Goal: Task Accomplishment & Management: Complete application form

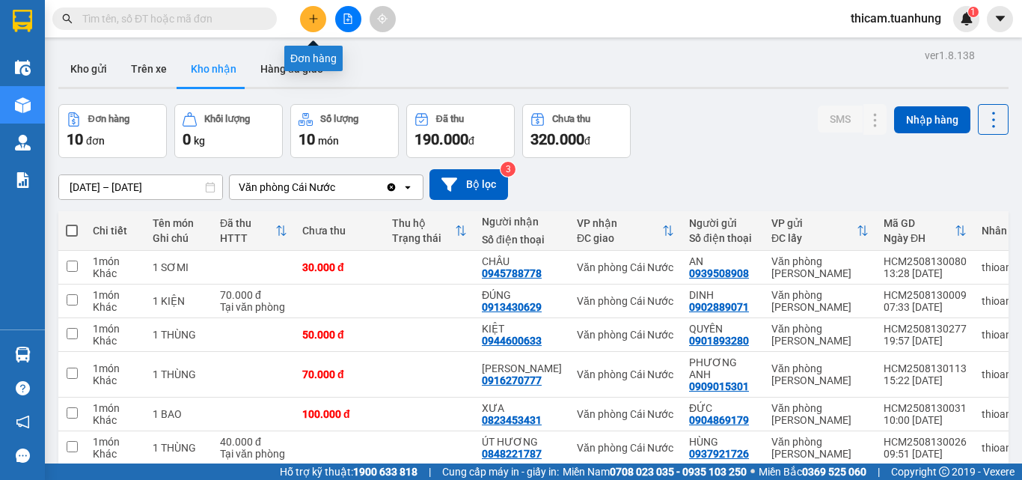
click at [303, 18] on button at bounding box center [313, 19] width 26 height 26
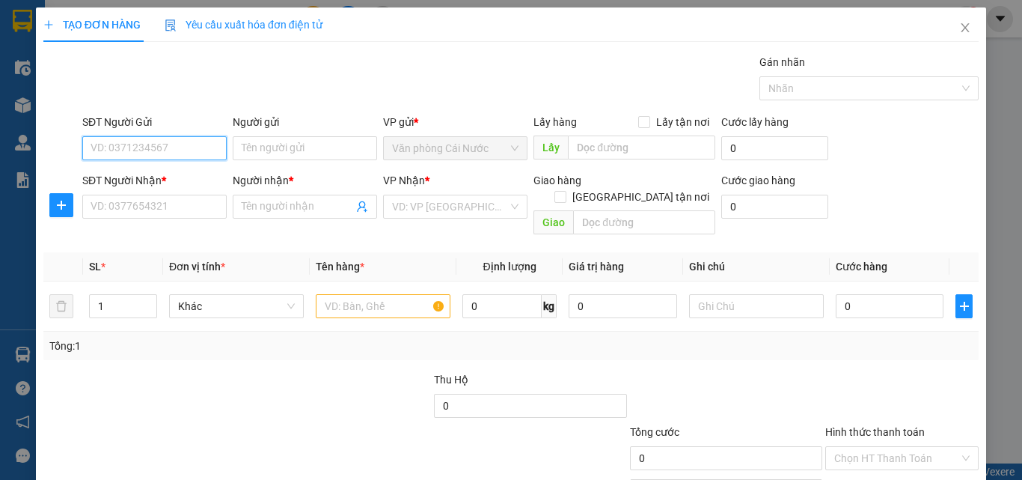
click at [177, 154] on input "SĐT Người Gửi" at bounding box center [154, 148] width 144 height 24
type input "0857168900"
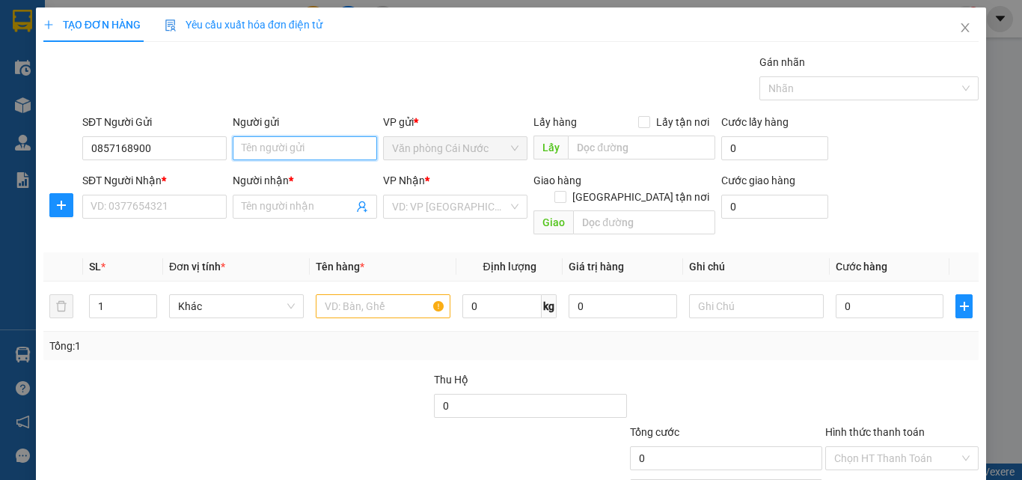
click at [267, 147] on input "Người gửi" at bounding box center [305, 148] width 144 height 24
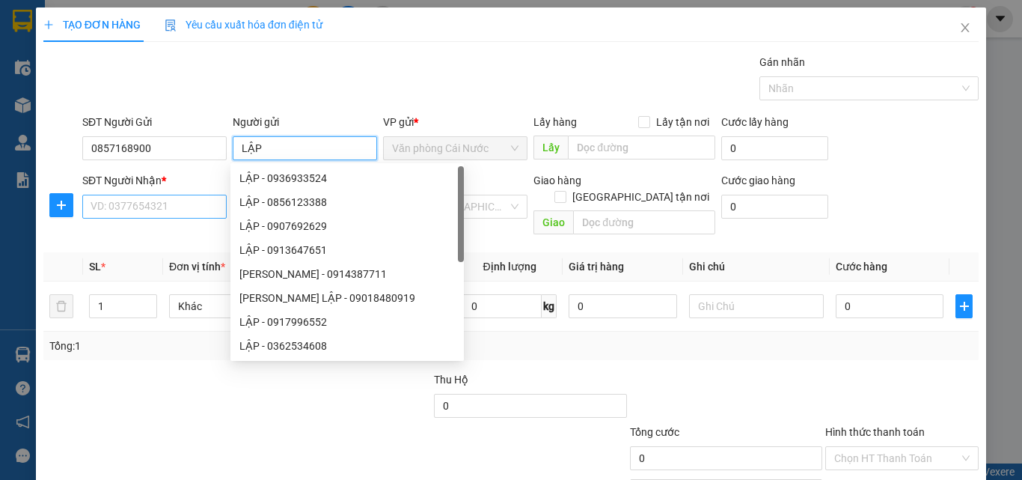
type input "LẬP"
click at [171, 207] on input "SĐT Người Nhận *" at bounding box center [154, 207] width 144 height 24
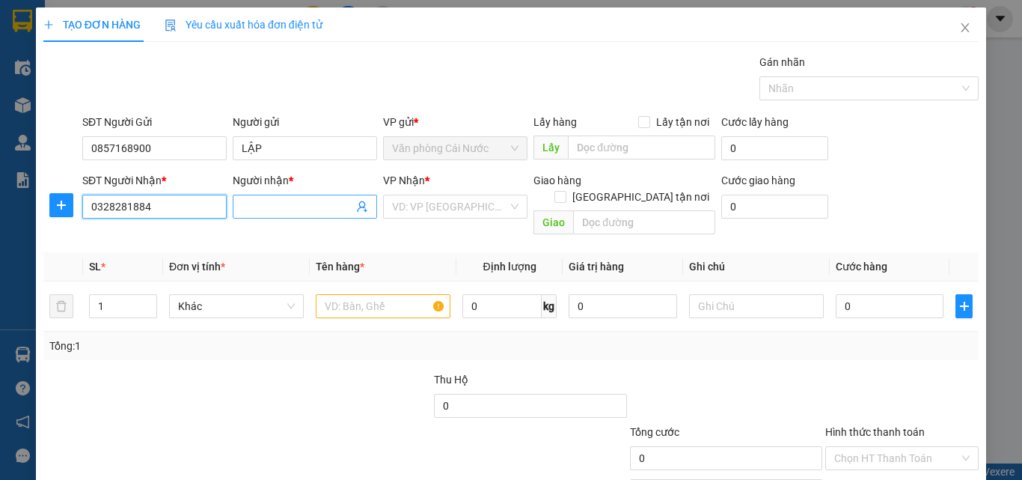
type input "0328281884"
click at [260, 209] on input "Người nhận *" at bounding box center [297, 206] width 111 height 16
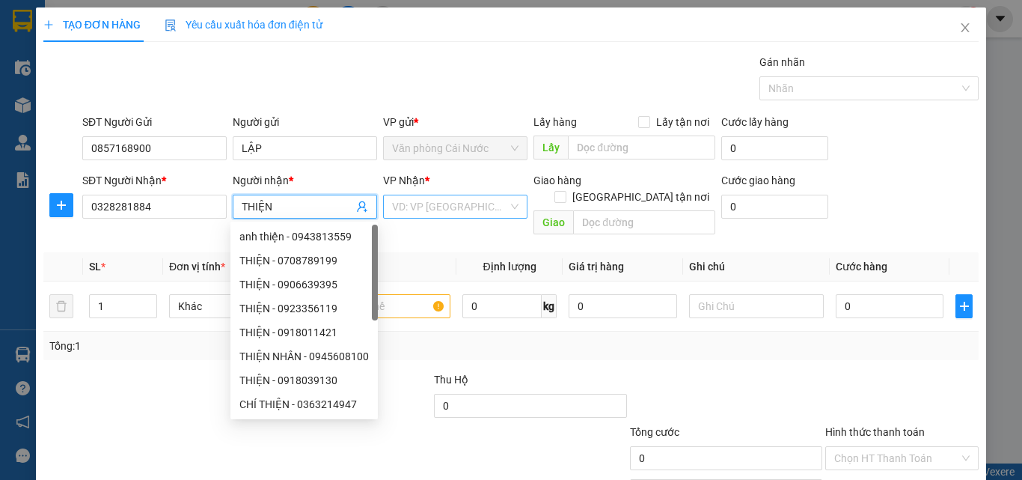
type input "THIỆN"
click at [465, 206] on input "search" at bounding box center [450, 206] width 116 height 22
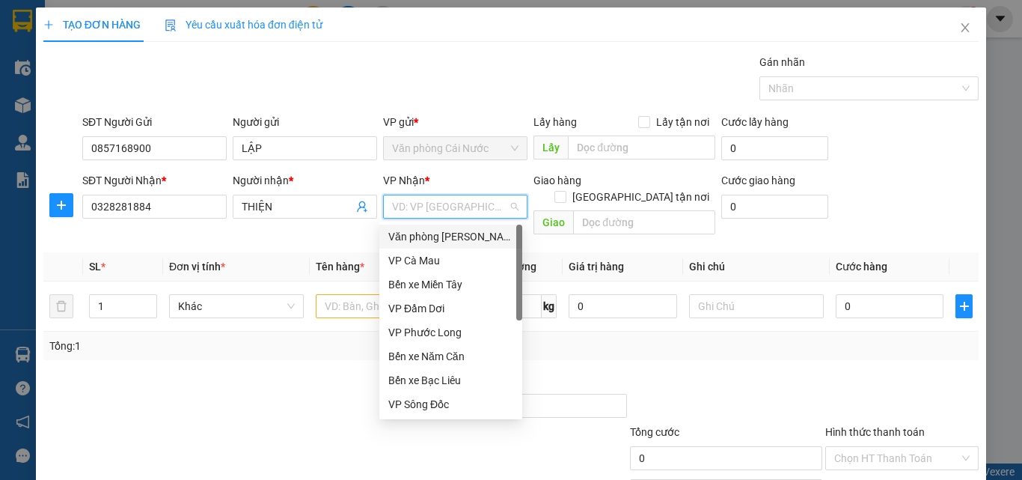
click at [459, 234] on div "Văn phòng [PERSON_NAME]" at bounding box center [450, 236] width 125 height 16
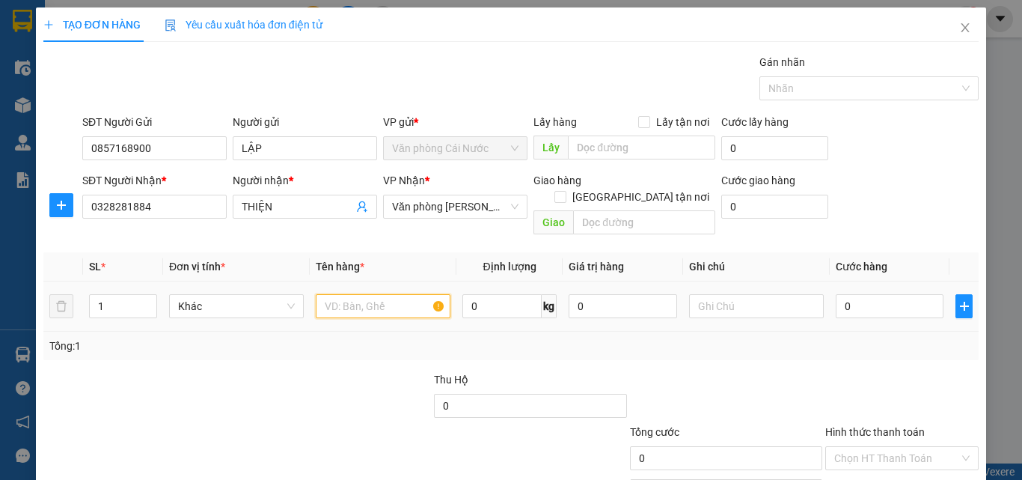
click at [358, 294] on input "text" at bounding box center [383, 306] width 135 height 24
click at [356, 294] on input "text" at bounding box center [383, 306] width 135 height 24
type input "1 THÙNG"
click at [906, 294] on input "0" at bounding box center [890, 306] width 108 height 24
type input "4"
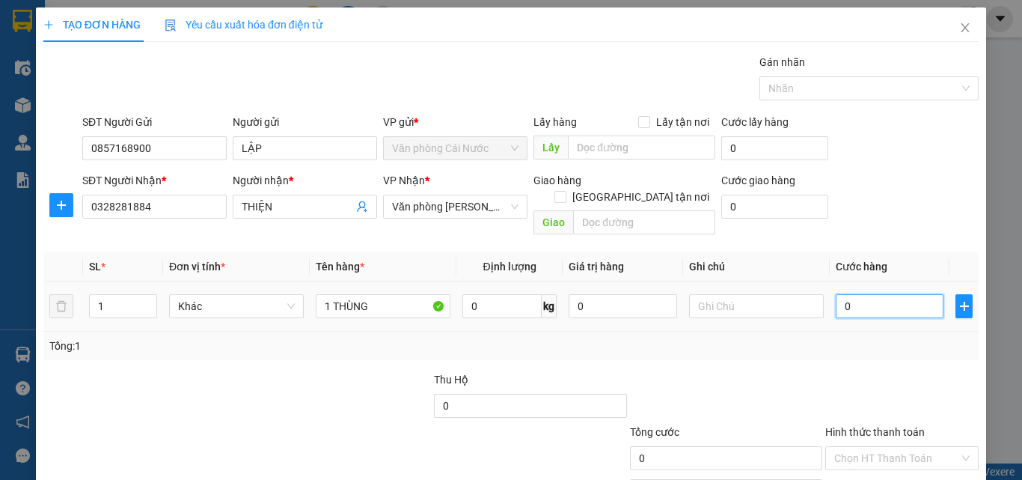
type input "4"
type input "40"
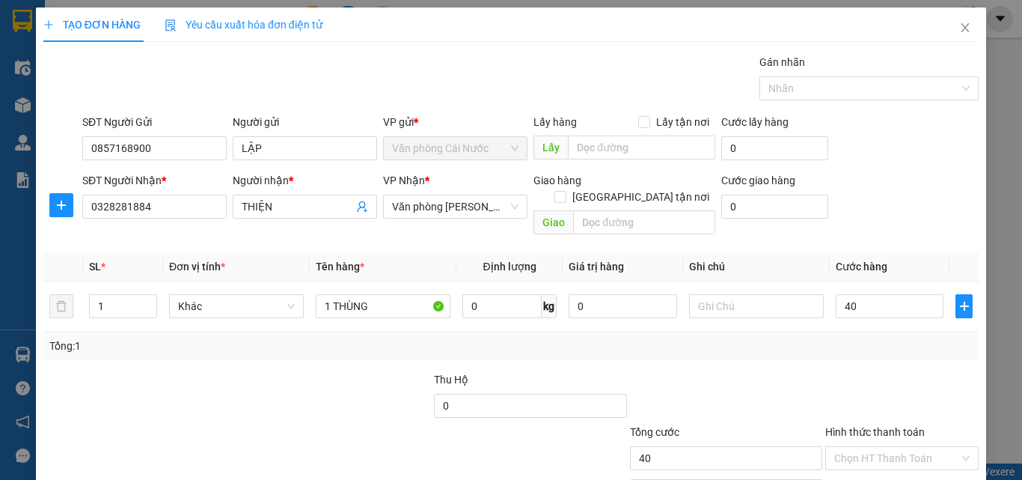
type input "40.000"
click at [889, 337] on div "Tổng: 1" at bounding box center [510, 345] width 935 height 28
click at [883, 447] on input "Hình thức thanh toán" at bounding box center [896, 458] width 125 height 22
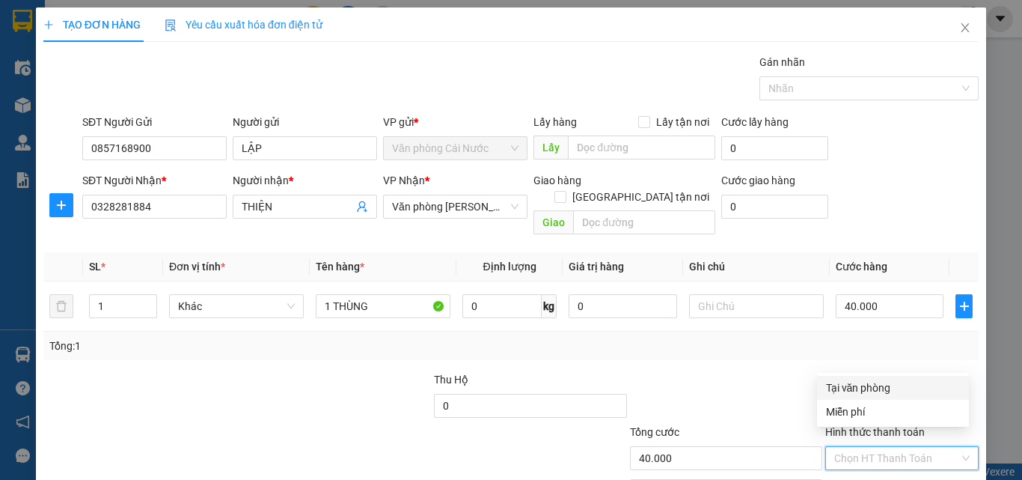
click at [853, 382] on div "Tại văn phòng" at bounding box center [893, 387] width 134 height 16
type input "0"
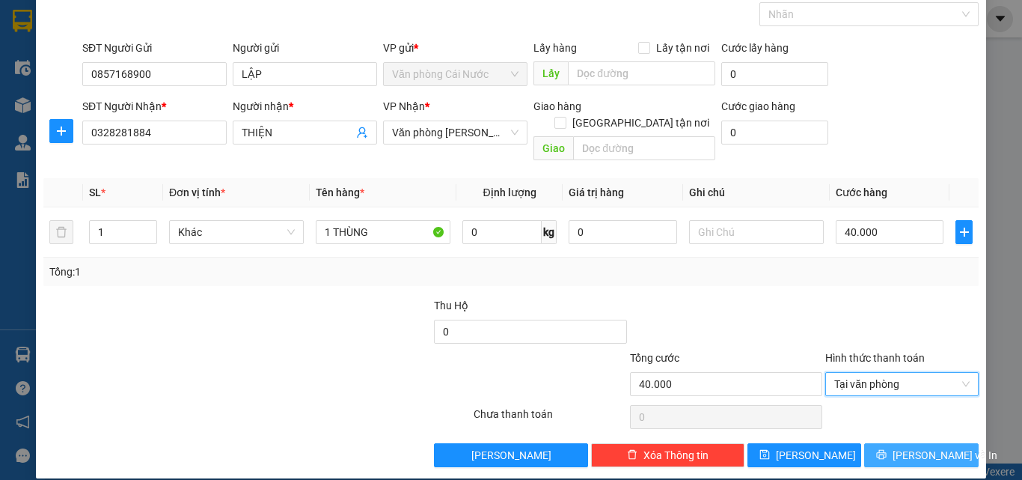
click at [901, 443] on button "[PERSON_NAME] và In" at bounding box center [921, 455] width 114 height 24
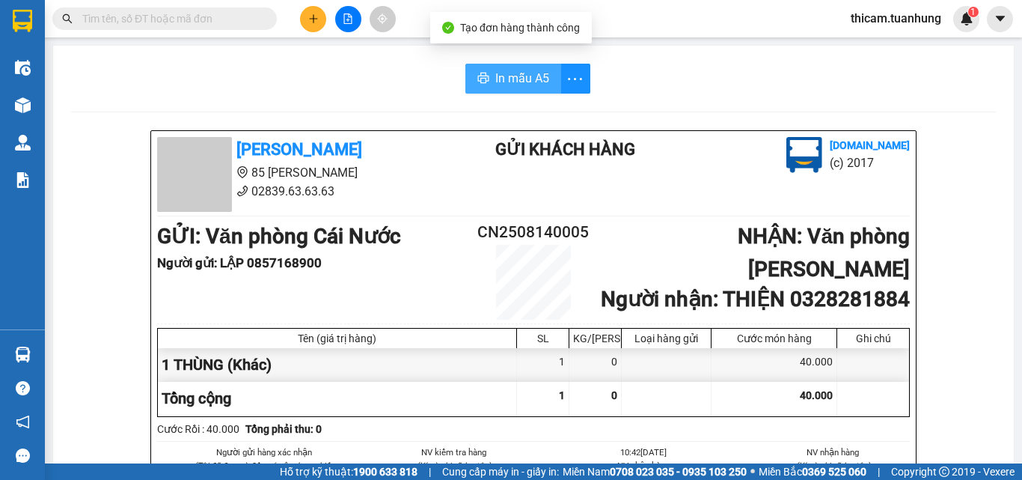
click at [507, 82] on span "In mẫu A5" at bounding box center [522, 78] width 54 height 19
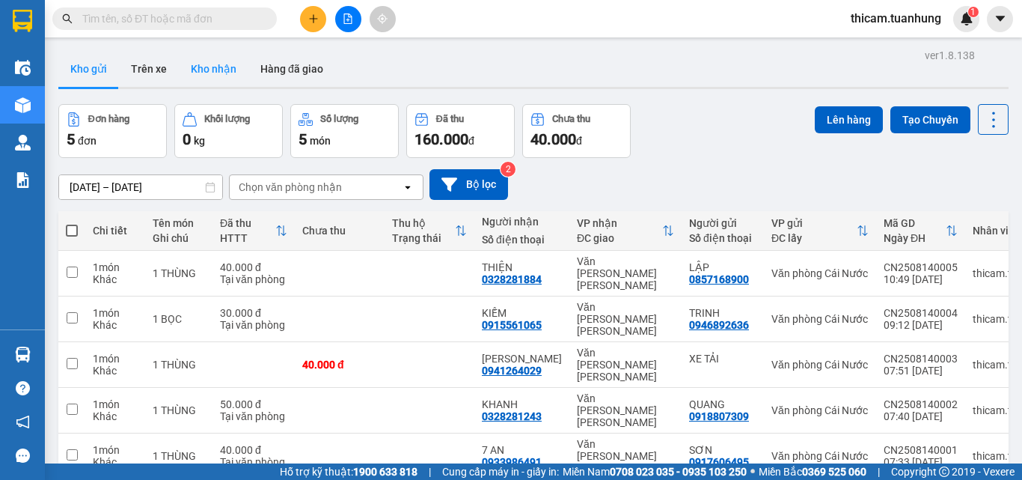
click at [218, 74] on button "Kho nhận" at bounding box center [214, 69] width 70 height 36
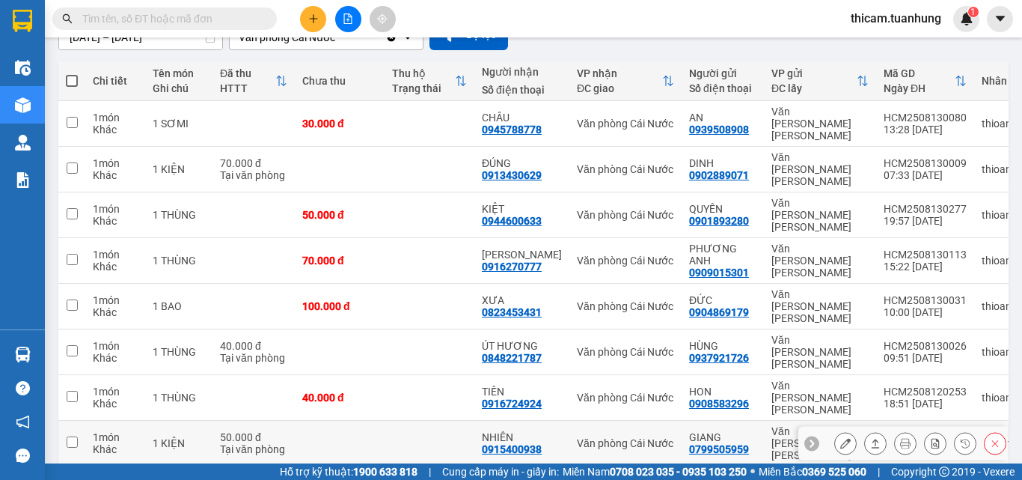
scroll to position [204, 0]
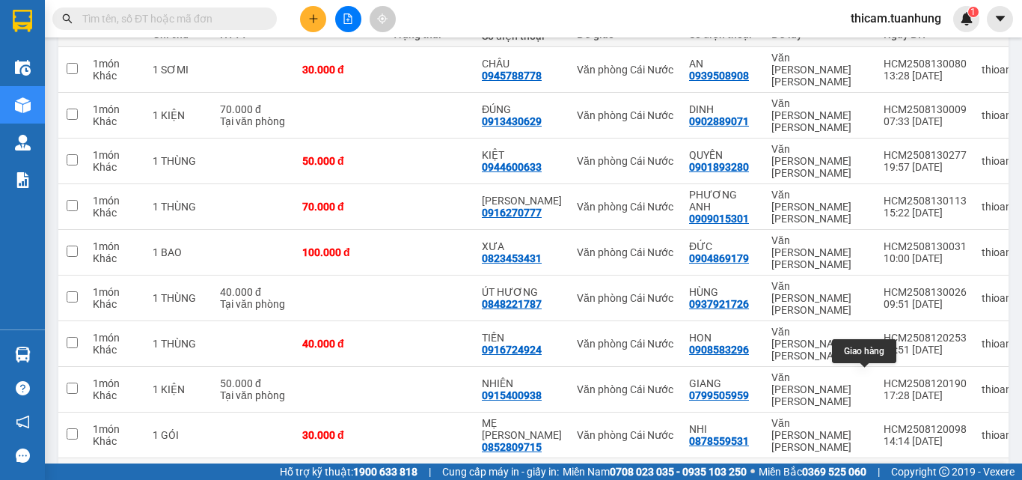
click at [870, 453] on icon at bounding box center [875, 480] width 10 height 10
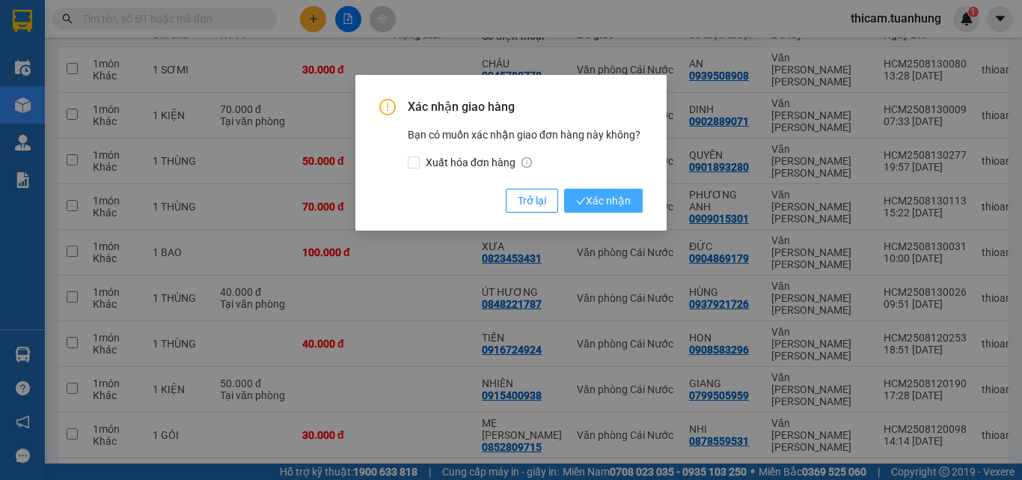
click at [589, 206] on span "Xác nhận" at bounding box center [603, 200] width 55 height 16
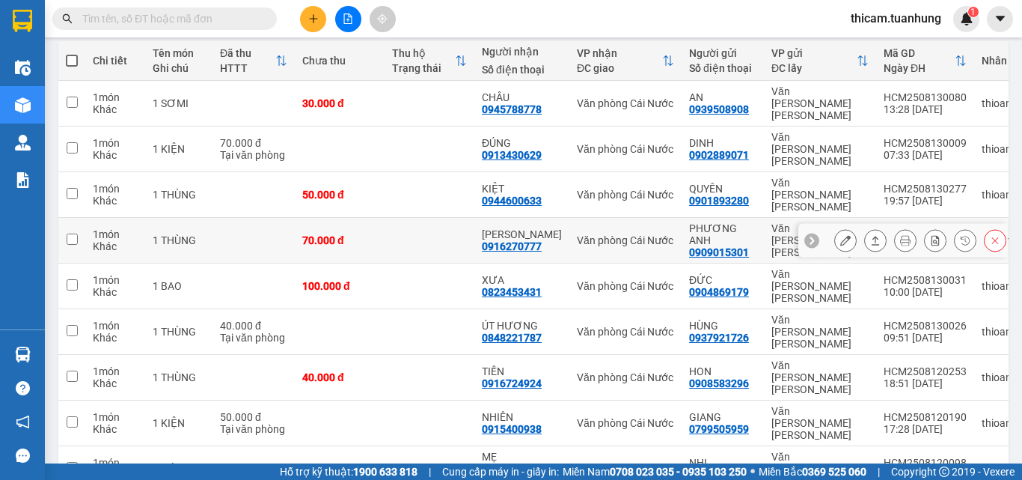
scroll to position [0, 0]
